Goal: Browse casually

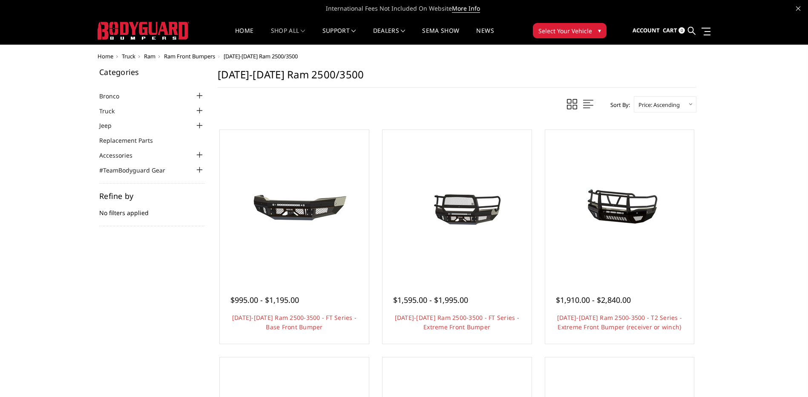
click at [152, 33] on img at bounding box center [144, 31] width 92 height 18
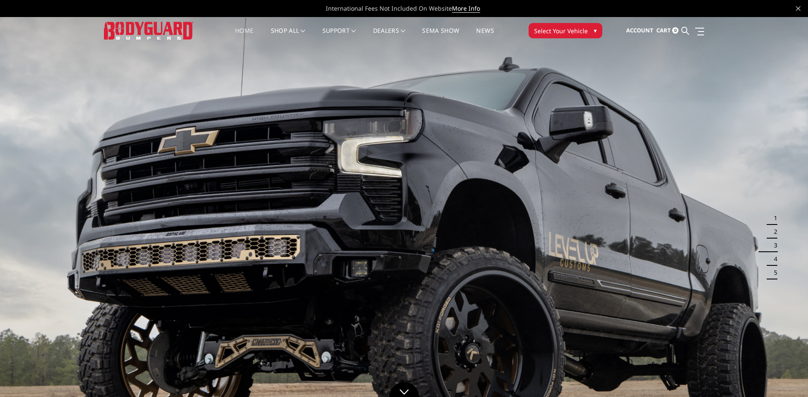
click at [775, 243] on button "3" at bounding box center [773, 245] width 9 height 14
click at [775, 217] on button "1" at bounding box center [773, 218] width 9 height 14
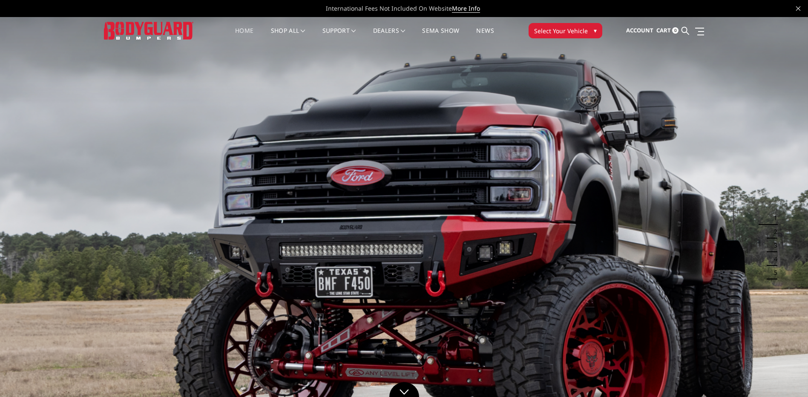
click at [776, 231] on button "2" at bounding box center [773, 232] width 9 height 14
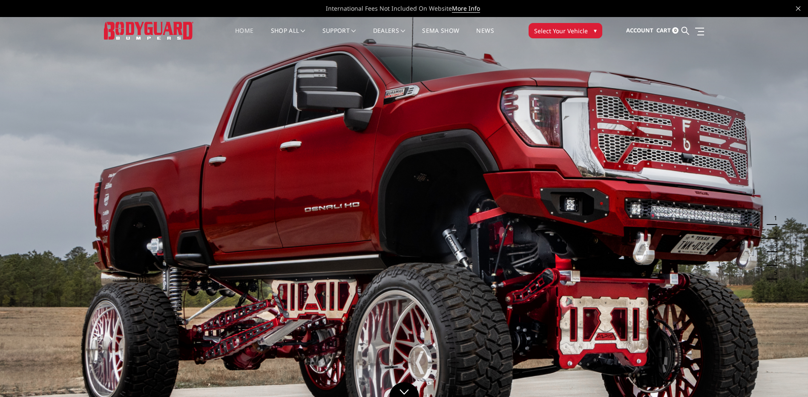
click at [773, 244] on button "3" at bounding box center [773, 245] width 9 height 14
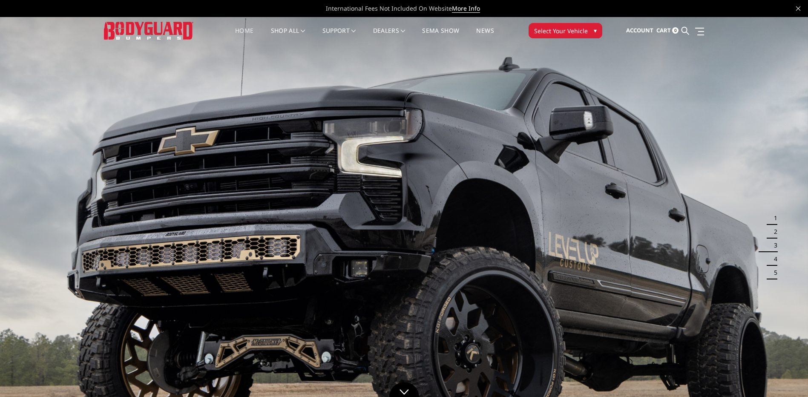
click at [775, 256] on button "4" at bounding box center [773, 259] width 9 height 14
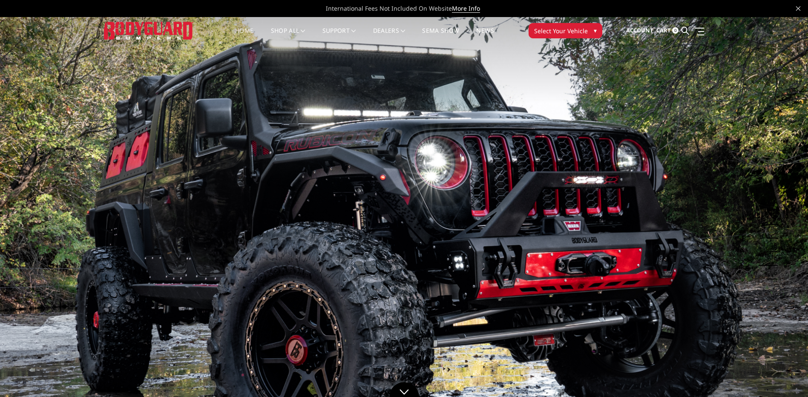
click at [773, 269] on button "5" at bounding box center [773, 273] width 9 height 14
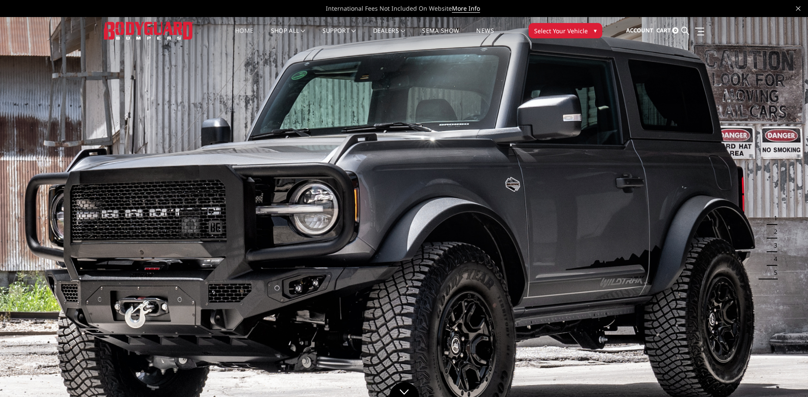
click at [772, 261] on button "4" at bounding box center [773, 259] width 9 height 14
